Goal: Information Seeking & Learning: Compare options

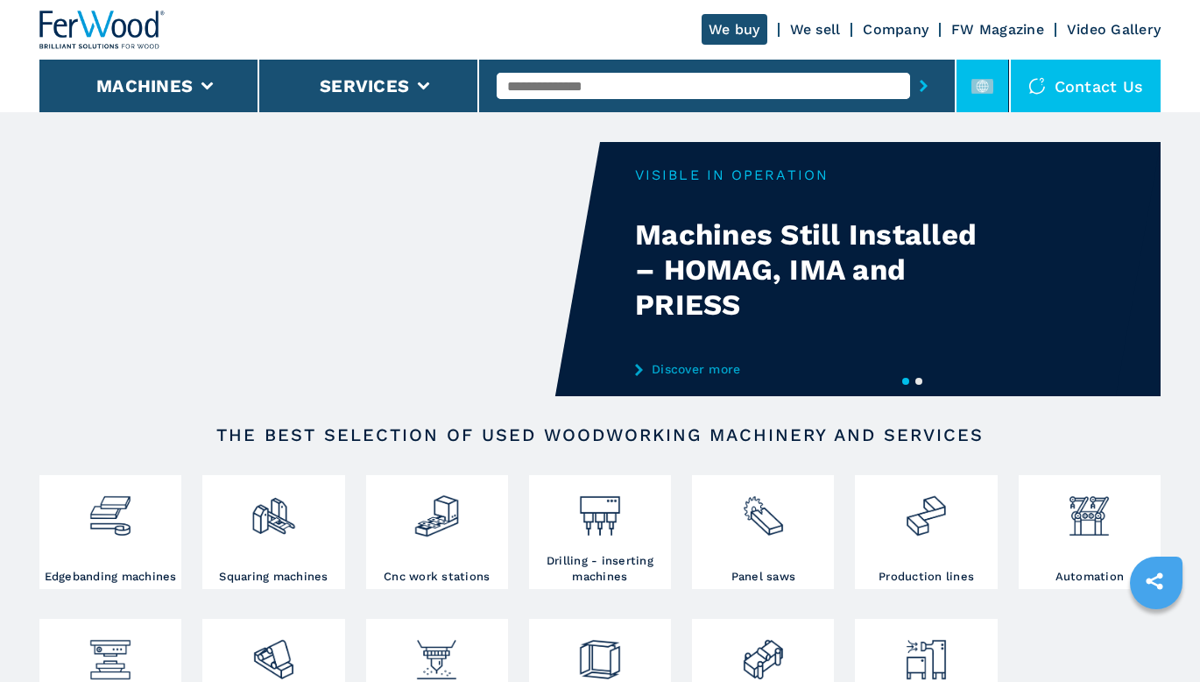
click at [986, 91] on rect at bounding box center [982, 86] width 22 height 15
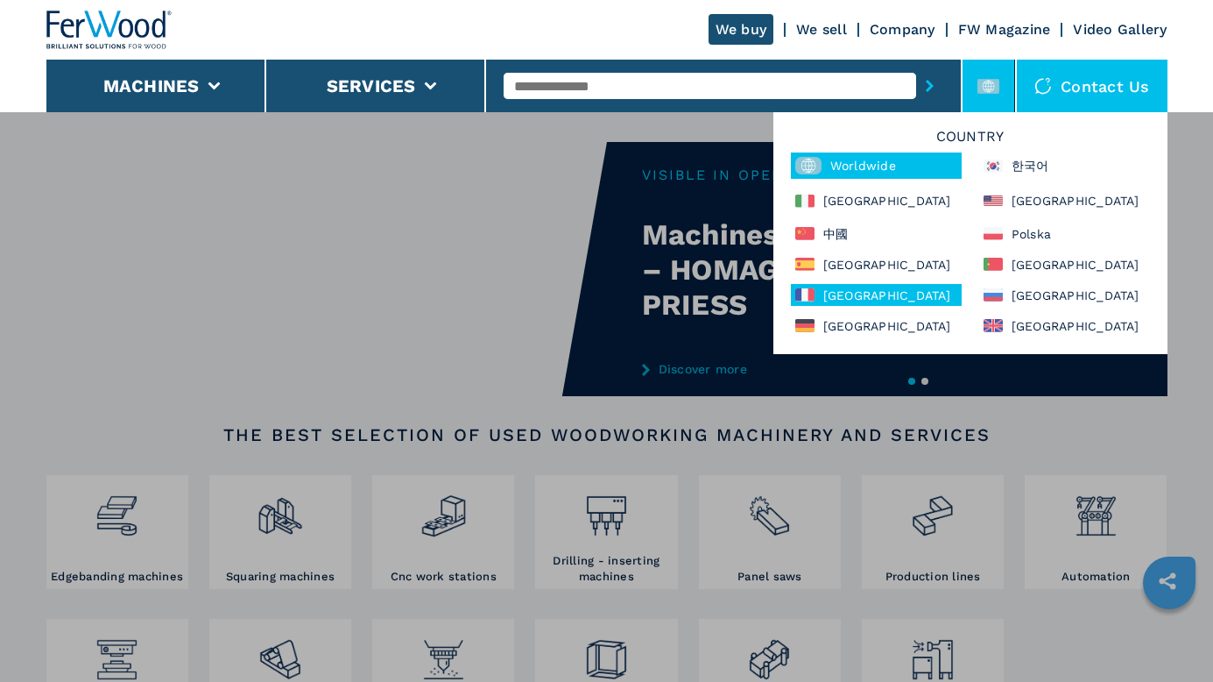
click at [845, 296] on div "[GEOGRAPHIC_DATA]" at bounding box center [876, 295] width 171 height 22
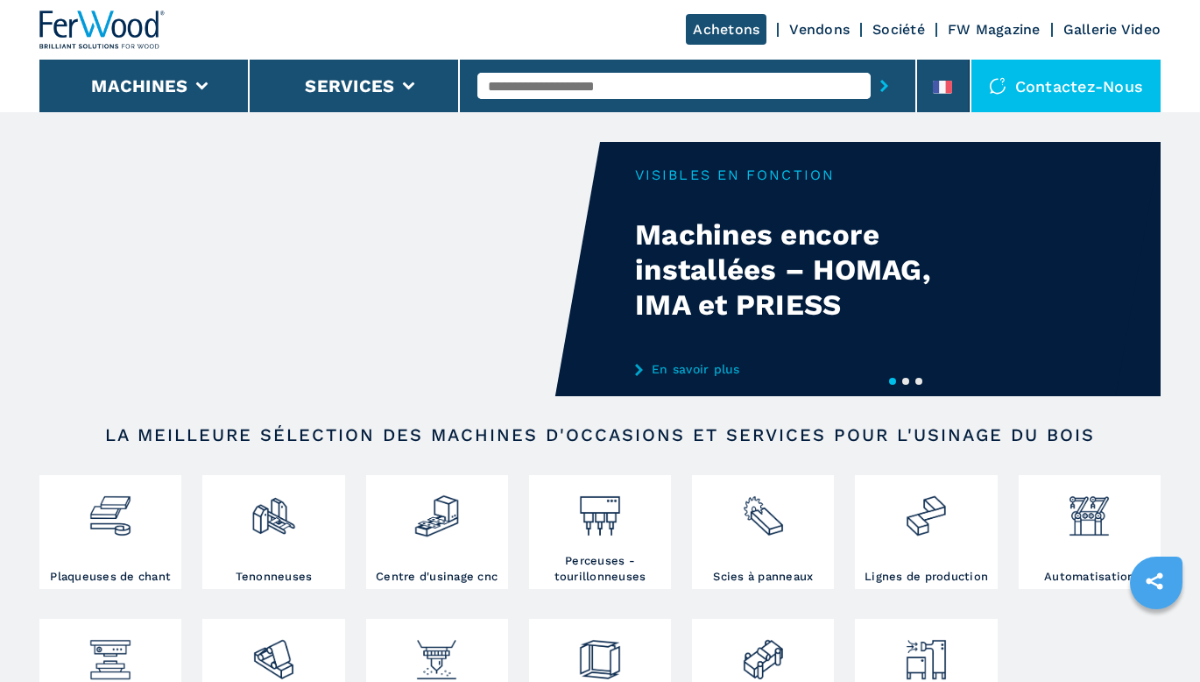
click at [675, 87] on input "text" at bounding box center [673, 86] width 393 height 26
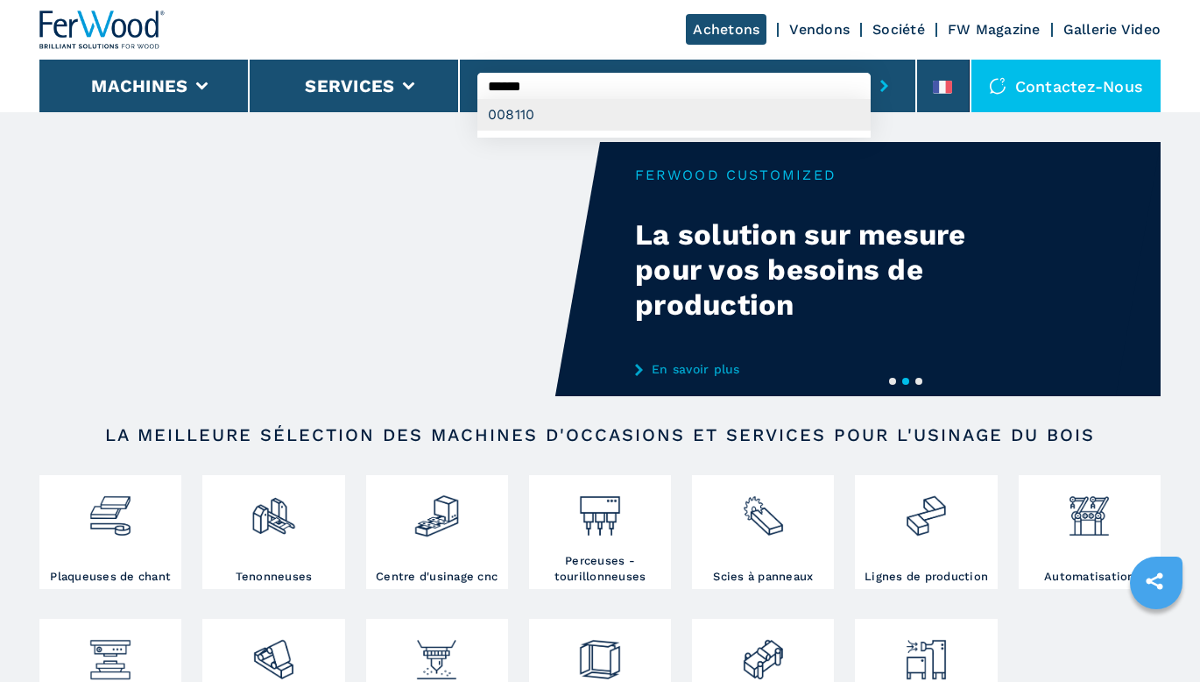
type input "******"
click at [661, 116] on div "008110" at bounding box center [673, 115] width 393 height 32
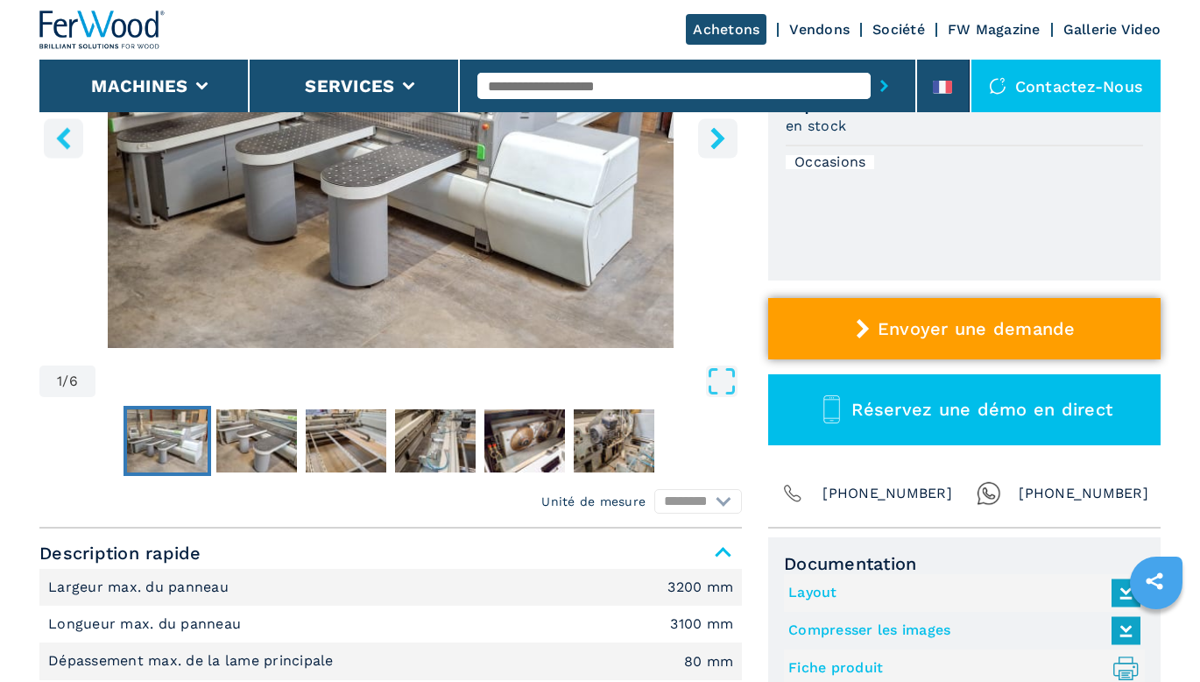
scroll to position [438, 0]
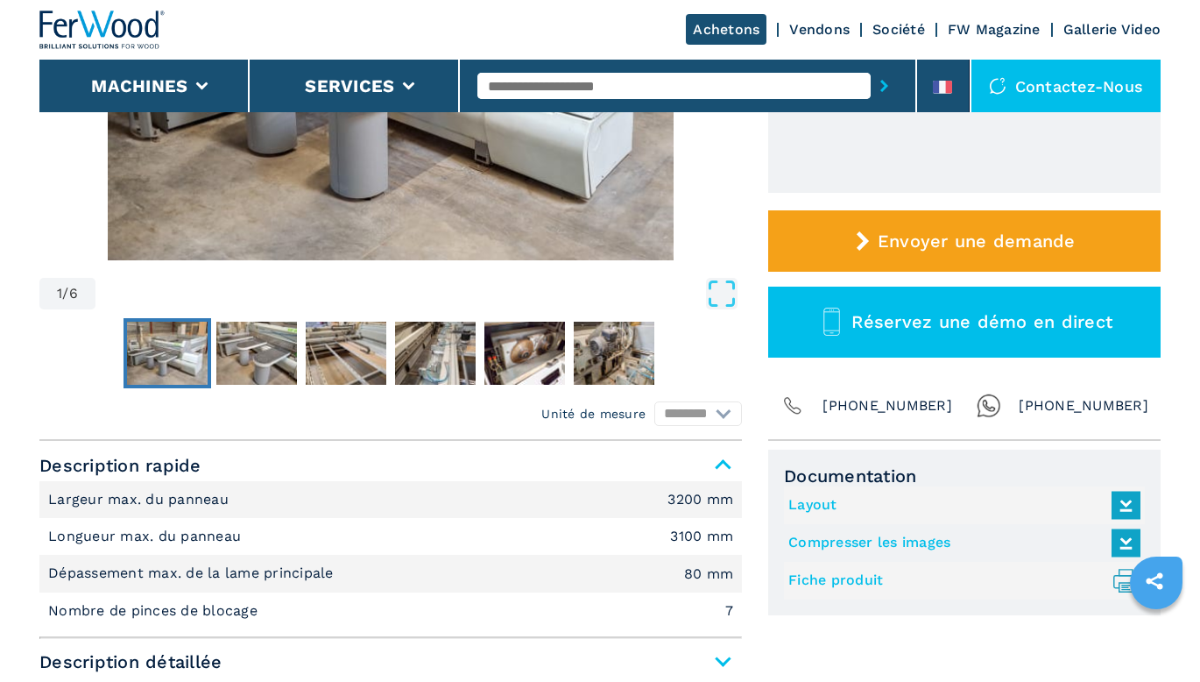
click at [877, 576] on link "Fiche produit .prefix__st0{stroke-linecap:round;stroke-linejoin:round}.prefix__…" at bounding box center [959, 580] width 343 height 29
click at [912, 540] on link "Compresser les images" at bounding box center [959, 542] width 343 height 29
click at [827, 504] on link "Layout" at bounding box center [959, 505] width 343 height 29
click at [661, 88] on input "text" at bounding box center [673, 86] width 393 height 26
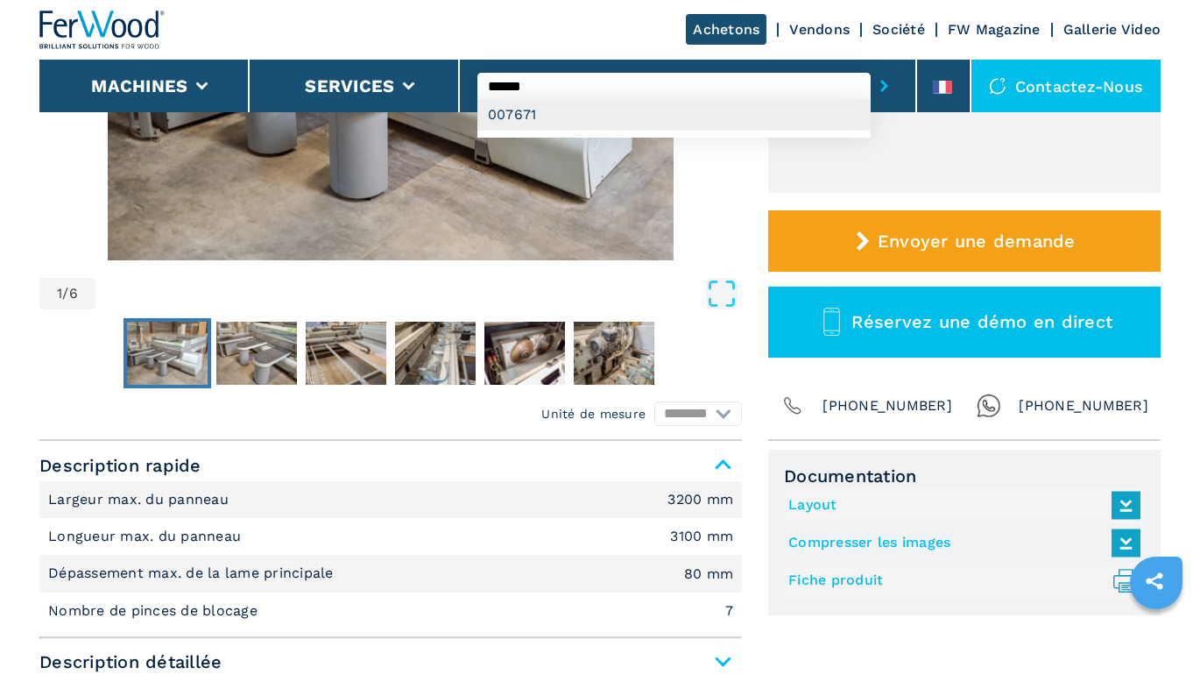
type input "******"
click at [620, 110] on div "007671" at bounding box center [673, 115] width 393 height 32
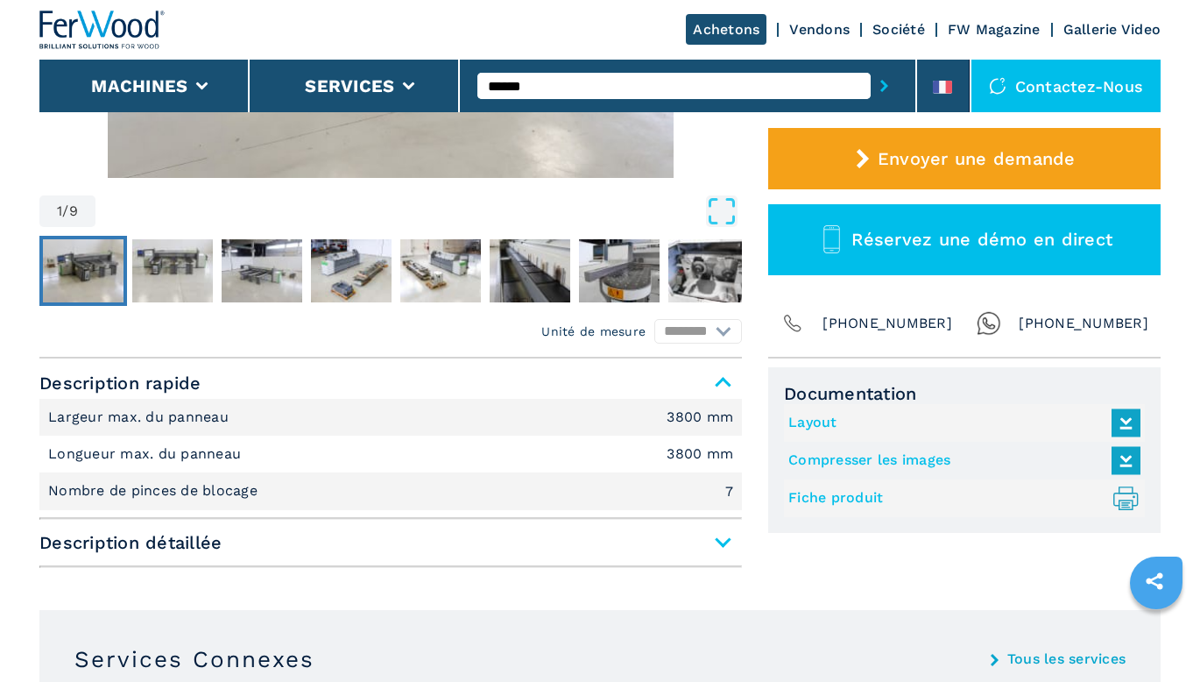
scroll to position [526, 0]
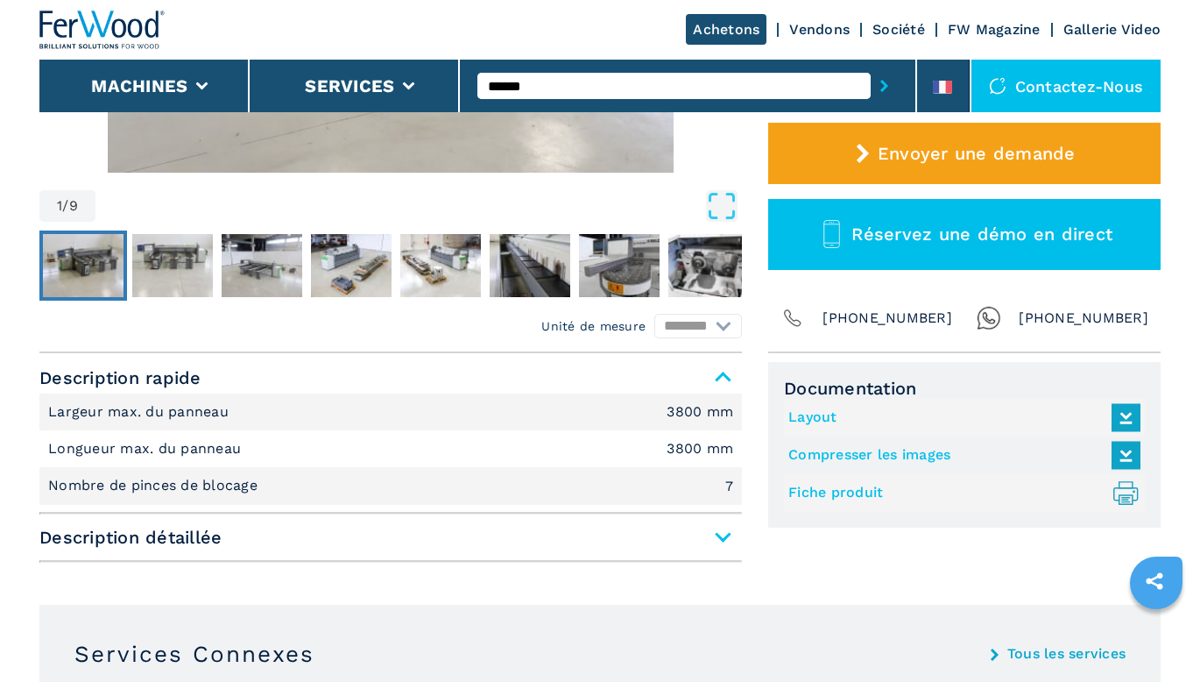
click at [871, 489] on link "Fiche produit .prefix__st0{stroke-linecap:round;stroke-linejoin:round}.prefix__…" at bounding box center [959, 492] width 343 height 29
click at [878, 449] on link "Compresser les images" at bounding box center [959, 455] width 343 height 29
click at [817, 420] on link "Layout" at bounding box center [959, 417] width 343 height 29
